Goal: Information Seeking & Learning: Learn about a topic

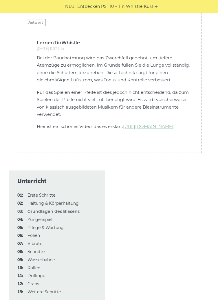
scroll to position [1821, 0]
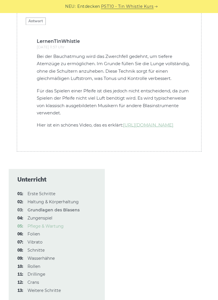
click at [61, 228] on font "Pflege & Wartung" at bounding box center [45, 225] width 36 height 5
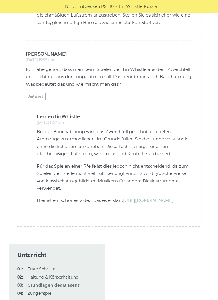
scroll to position [1876, 0]
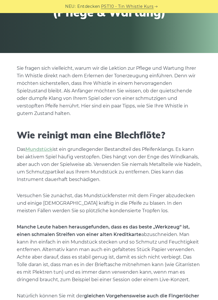
scroll to position [81, 0]
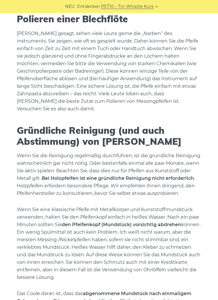
scroll to position [552, 0]
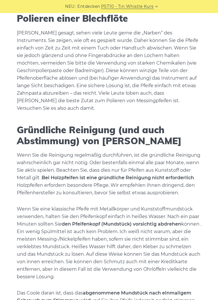
click at [187, 259] on p "Wenn Sie eine klassische Pfeife mit Metallkörper und Kunststoffmundstück verwen…" at bounding box center [109, 242] width 185 height 75
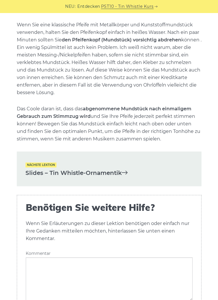
scroll to position [750, 0]
